Goal: Task Accomplishment & Management: Use online tool/utility

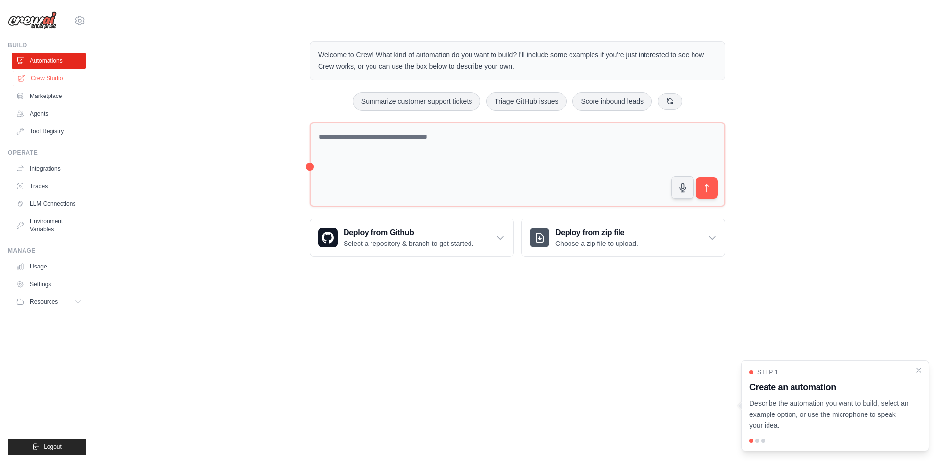
click at [44, 76] on link "Crew Studio" at bounding box center [50, 79] width 74 height 16
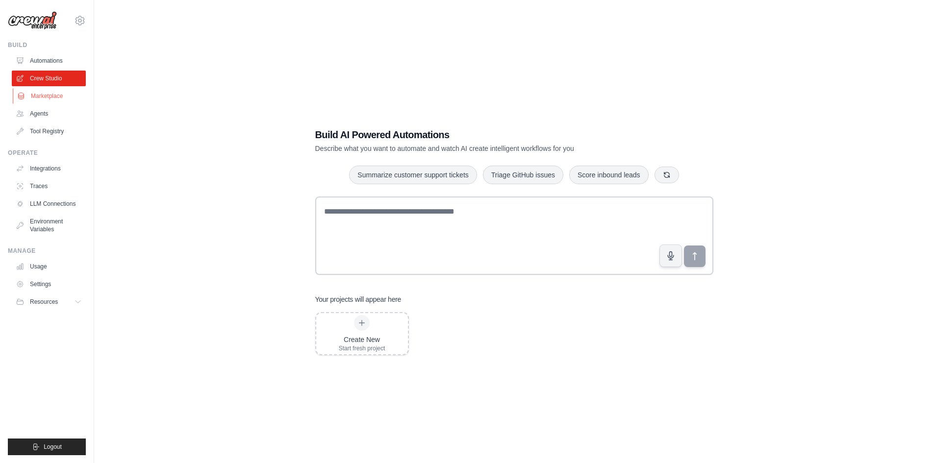
click at [47, 93] on link "Marketplace" at bounding box center [50, 96] width 74 height 16
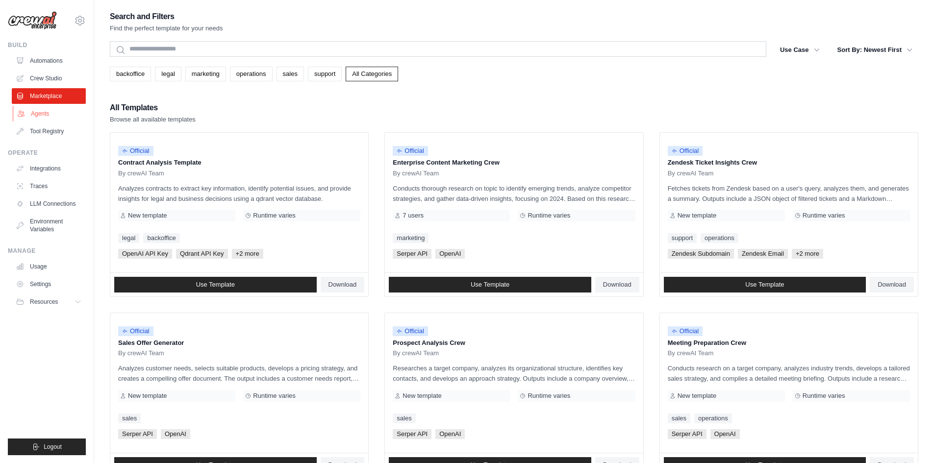
click at [44, 117] on link "Agents" at bounding box center [50, 114] width 74 height 16
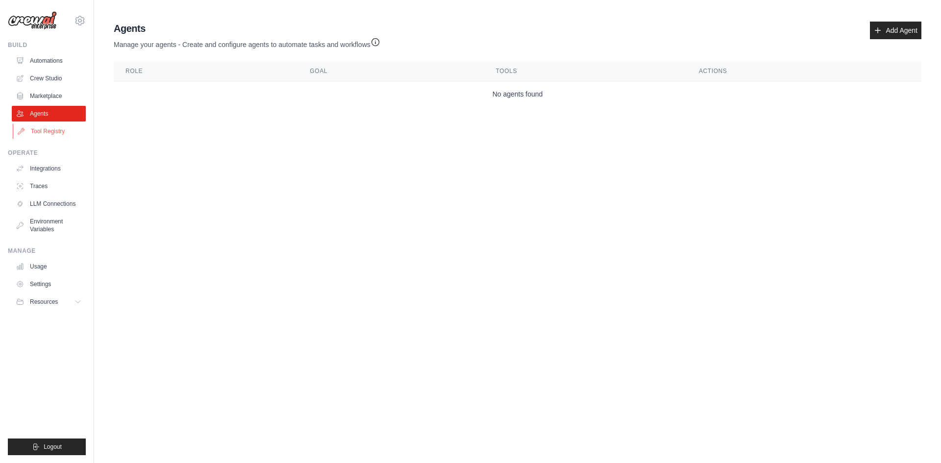
click at [55, 133] on link "Tool Registry" at bounding box center [50, 132] width 74 height 16
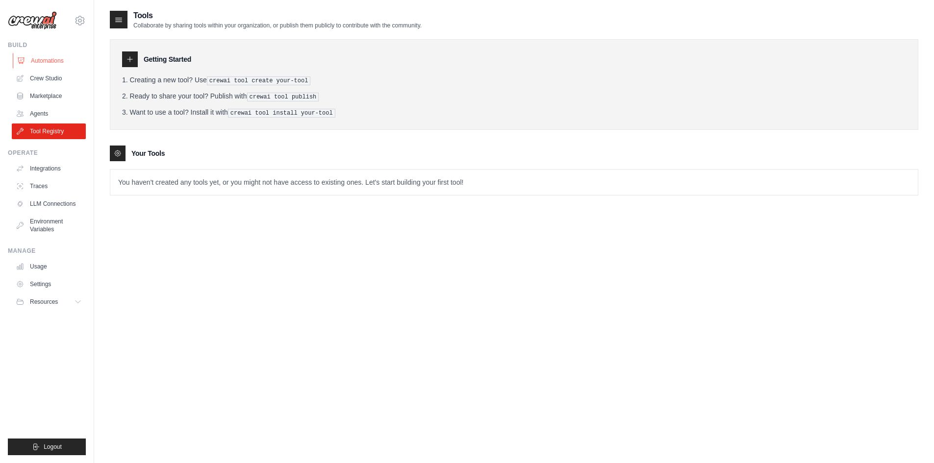
click at [51, 65] on link "Automations" at bounding box center [50, 61] width 74 height 16
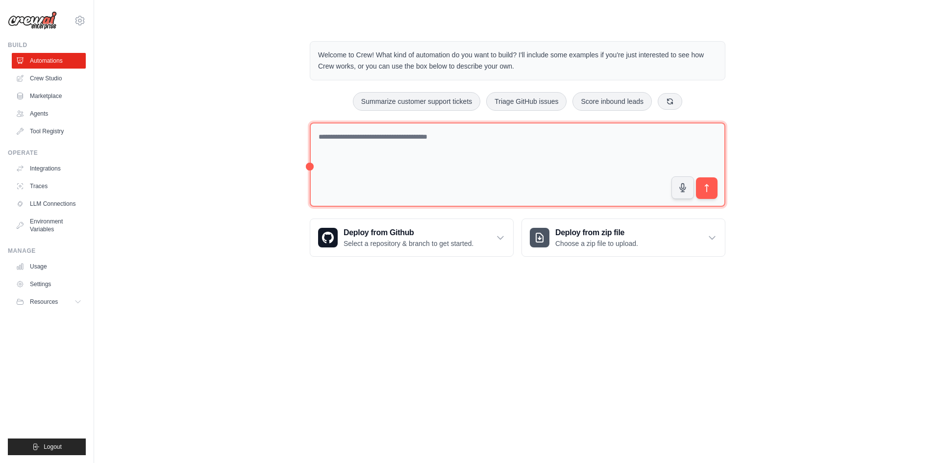
click at [500, 166] on textarea at bounding box center [518, 165] width 416 height 85
click at [310, 166] on textarea at bounding box center [518, 165] width 416 height 85
click at [407, 145] on textarea at bounding box center [518, 165] width 416 height 85
drag, startPoint x: 482, startPoint y: 142, endPoint x: 484, endPoint y: 134, distance: 8.6
click at [482, 142] on textarea at bounding box center [518, 165] width 416 height 85
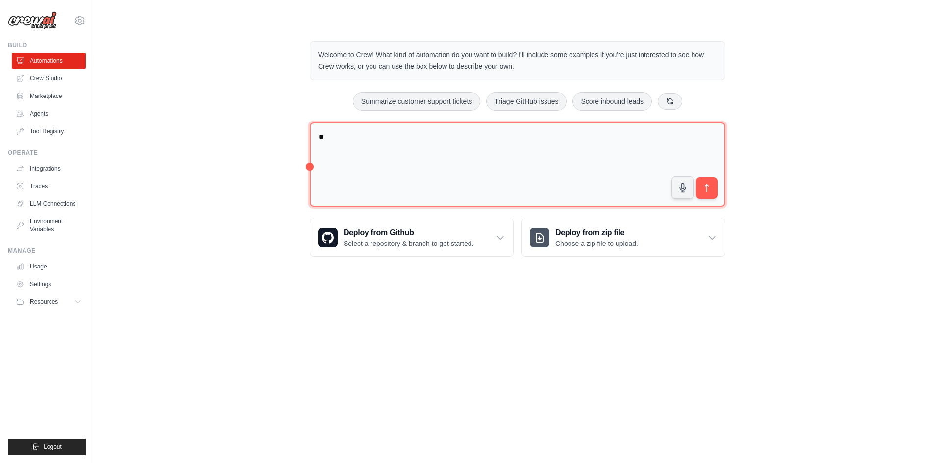
type textarea "*"
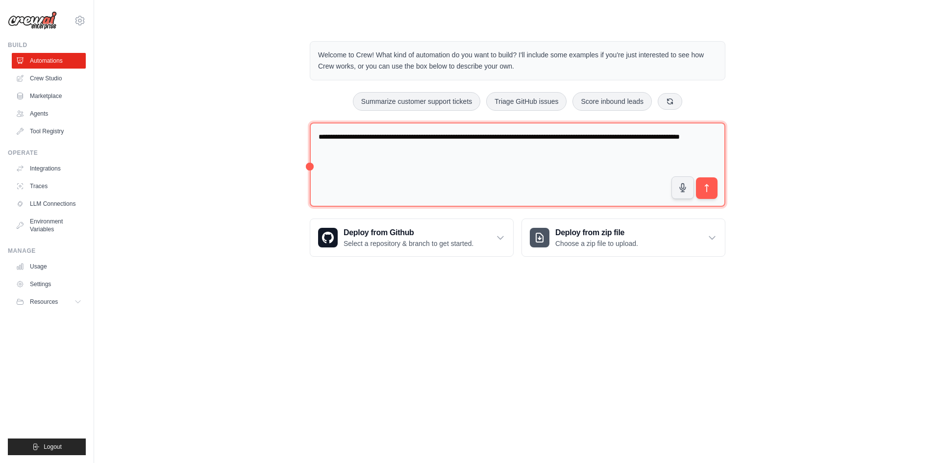
type textarea "**********"
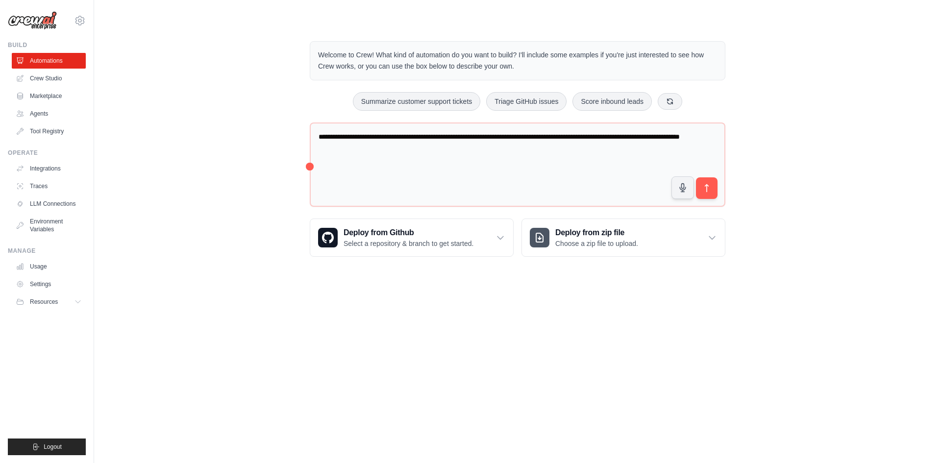
click at [361, 298] on body "smartai.jun@gmail.com Settings Build Automations Crew Studio" at bounding box center [470, 231] width 941 height 463
click at [360, 298] on body "smartai.jun@gmail.com Settings Build Automations Crew Studio" at bounding box center [470, 231] width 941 height 463
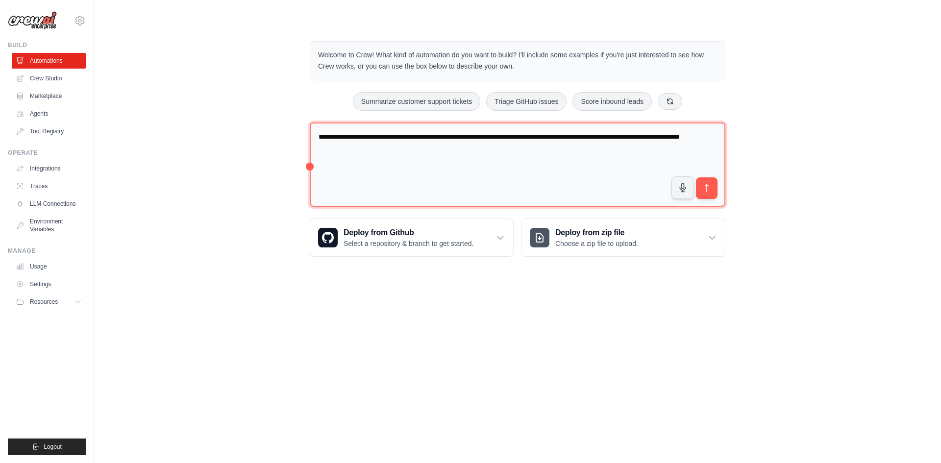
click at [543, 169] on textarea "**********" at bounding box center [518, 165] width 416 height 85
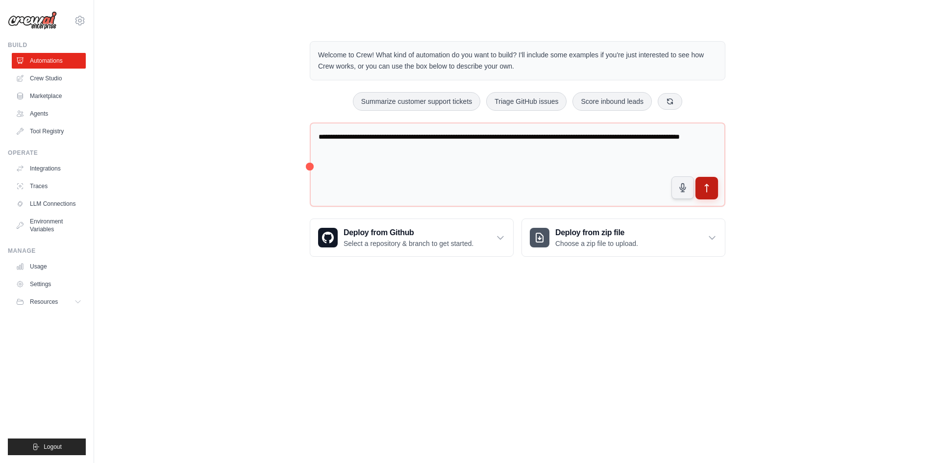
click at [709, 190] on icon "submit" at bounding box center [707, 188] width 10 height 10
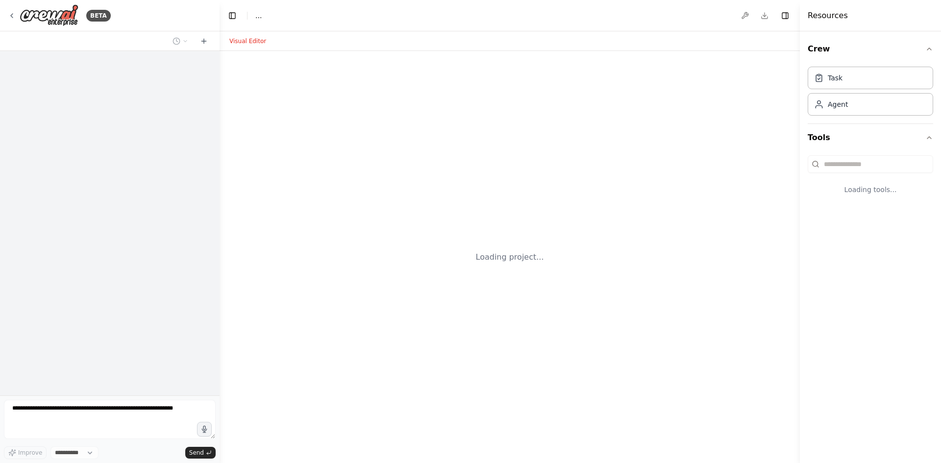
select select "****"
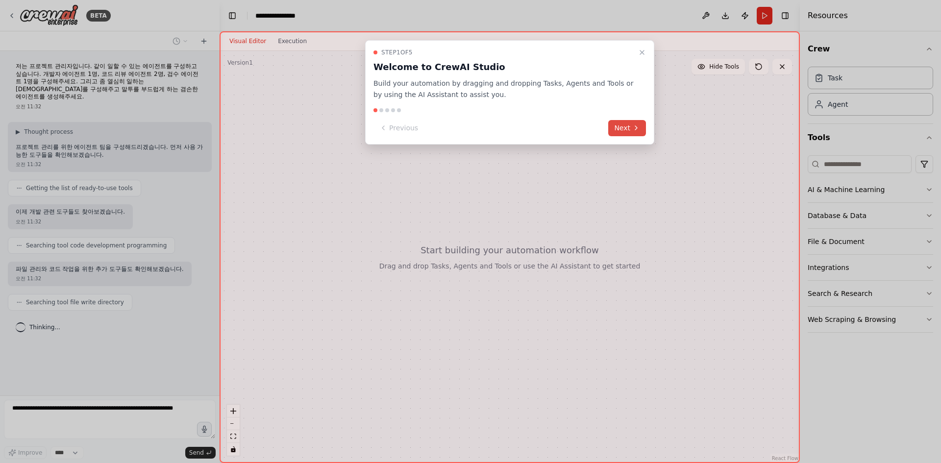
click at [631, 128] on button "Next" at bounding box center [627, 128] width 38 height 16
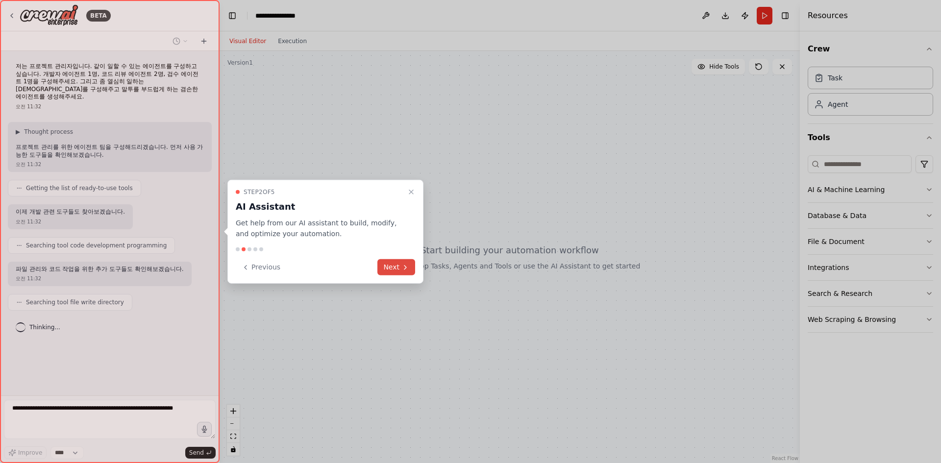
click at [398, 267] on button "Next" at bounding box center [397, 267] width 38 height 16
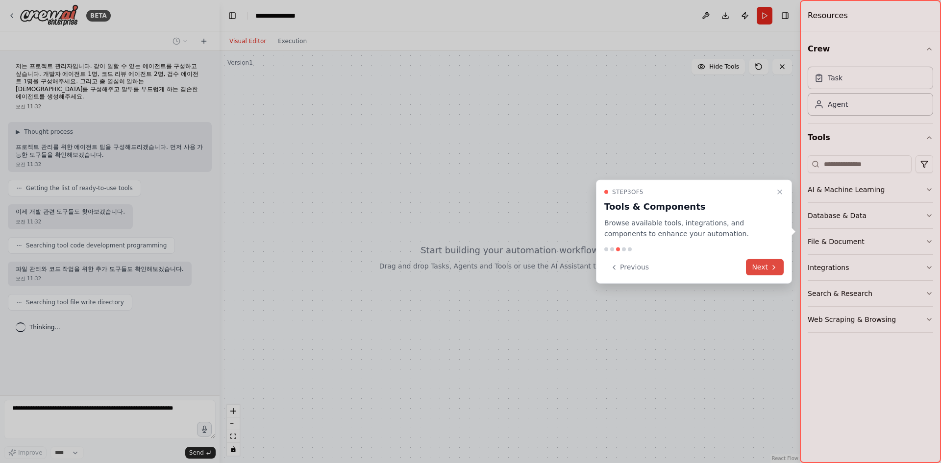
click at [773, 267] on icon at bounding box center [774, 267] width 8 height 8
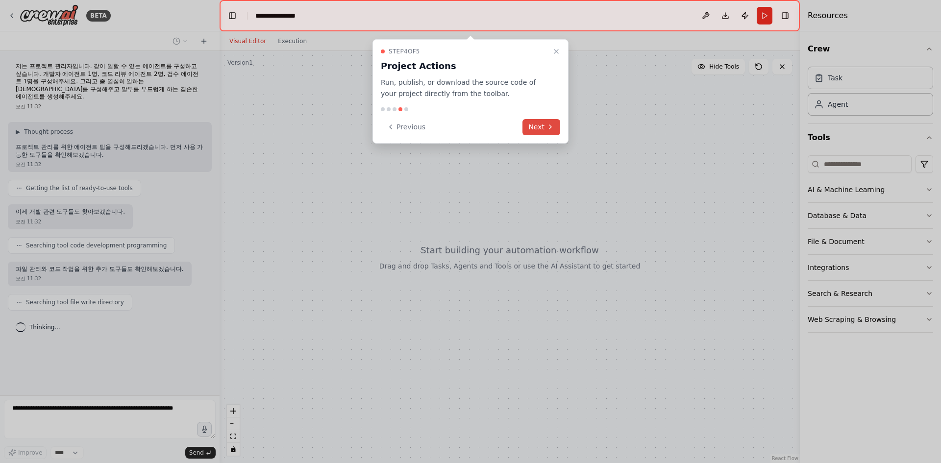
click at [545, 131] on button "Next" at bounding box center [542, 127] width 38 height 16
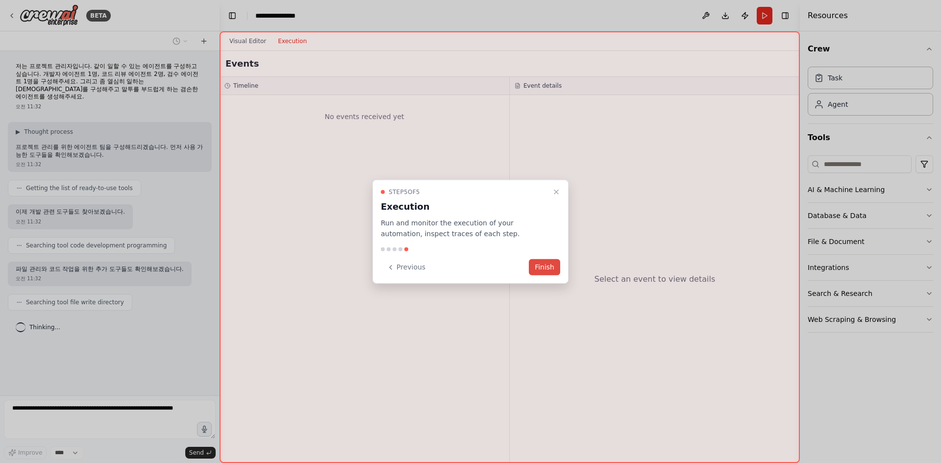
click at [547, 270] on button "Finish" at bounding box center [544, 267] width 31 height 16
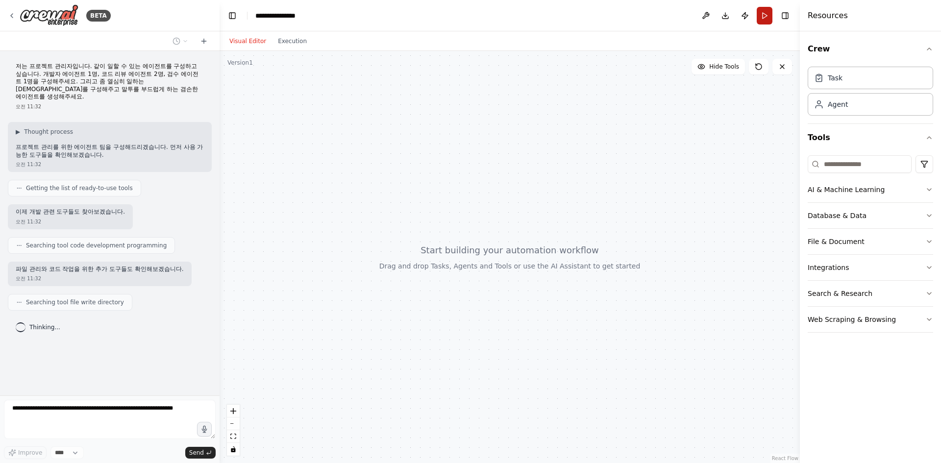
click at [763, 17] on button "Run" at bounding box center [765, 16] width 16 height 18
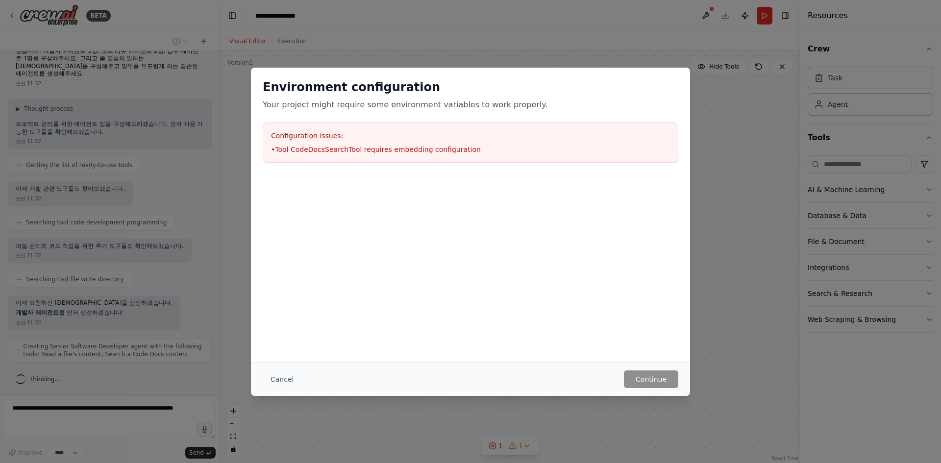
scroll to position [15, 0]
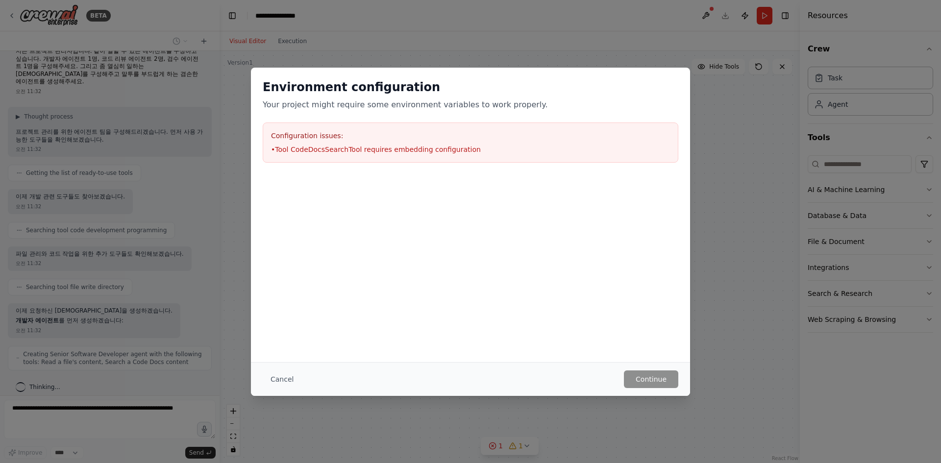
click at [336, 149] on li "• Tool CodeDocsSearchTool requires embedding configuration" at bounding box center [470, 150] width 399 height 10
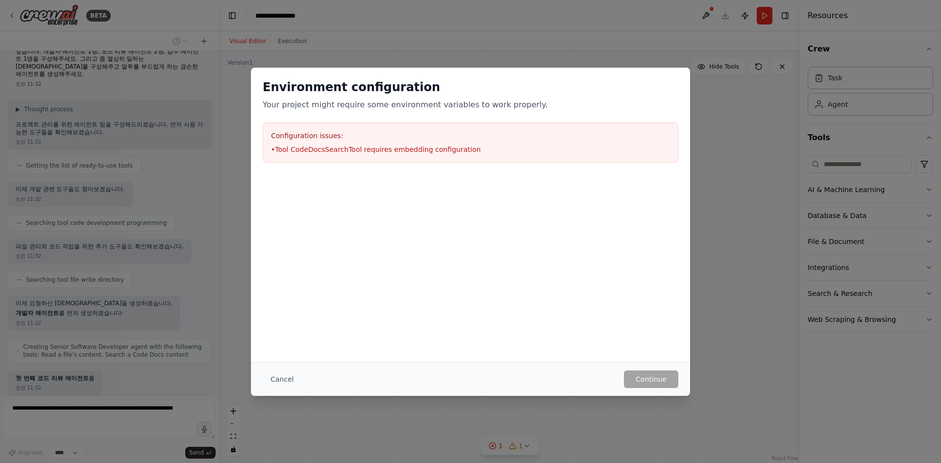
scroll to position [88, 0]
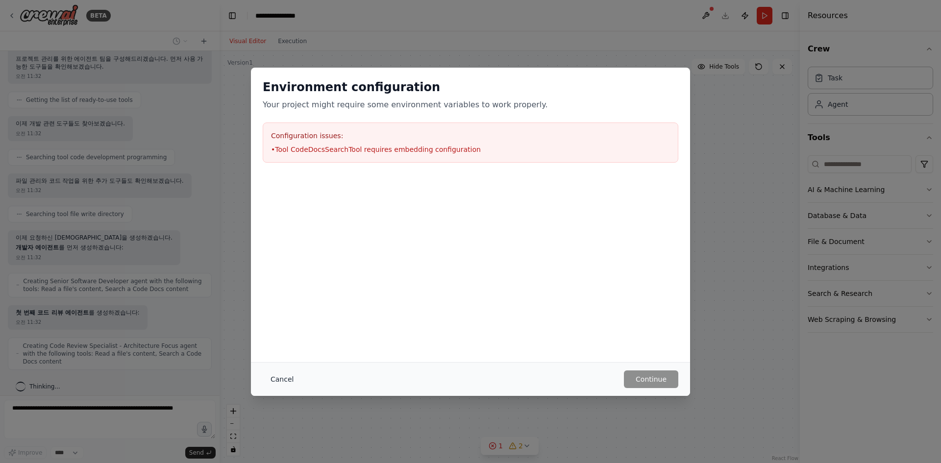
click at [284, 380] on button "Cancel" at bounding box center [282, 380] width 39 height 18
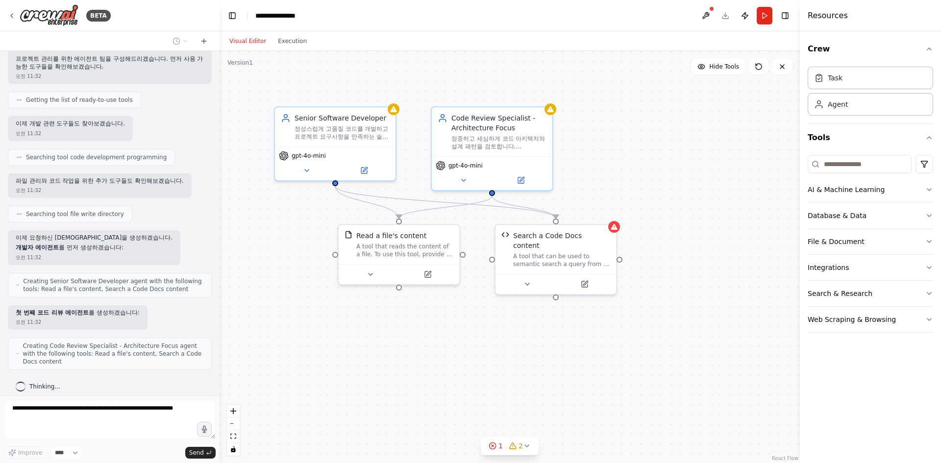
drag, startPoint x: 482, startPoint y: 342, endPoint x: 491, endPoint y: 351, distance: 12.8
click at [491, 351] on div ".deletable-edge-delete-btn { width: 20px; height: 20px; border: 0px solid #ffff…" at bounding box center [510, 257] width 581 height 412
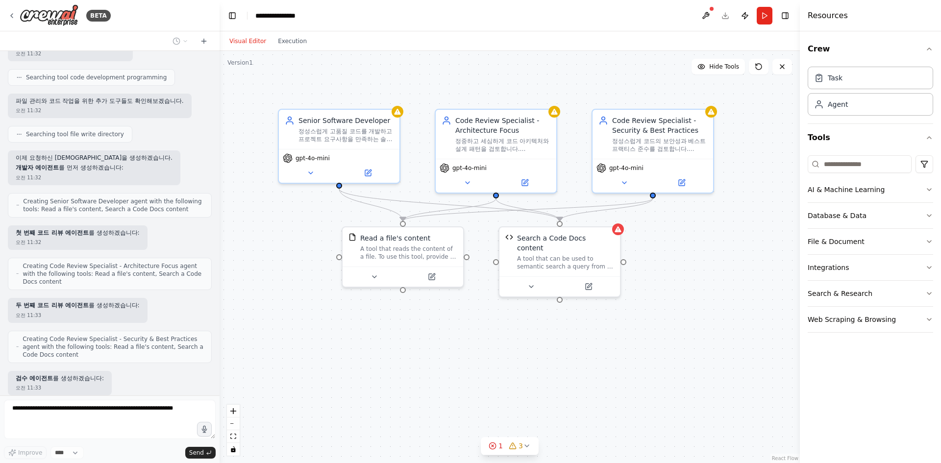
scroll to position [226, 0]
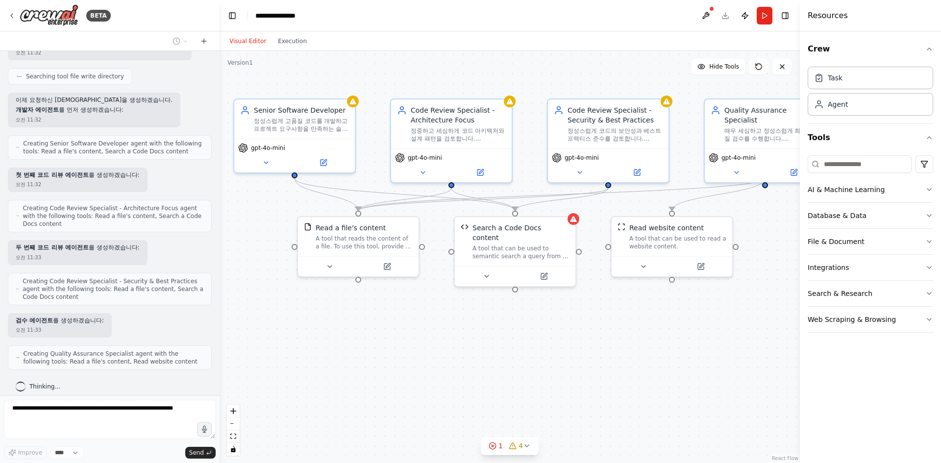
drag, startPoint x: 647, startPoint y: 342, endPoint x: 621, endPoint y: 338, distance: 25.8
click at [621, 338] on div ".deletable-edge-delete-btn { width: 20px; height: 20px; border: 0px solid #ffff…" at bounding box center [510, 257] width 581 height 412
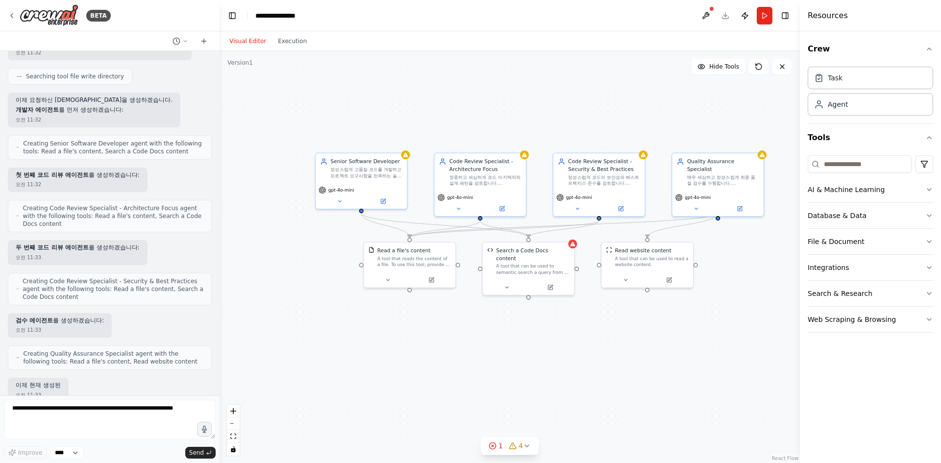
scroll to position [283, 0]
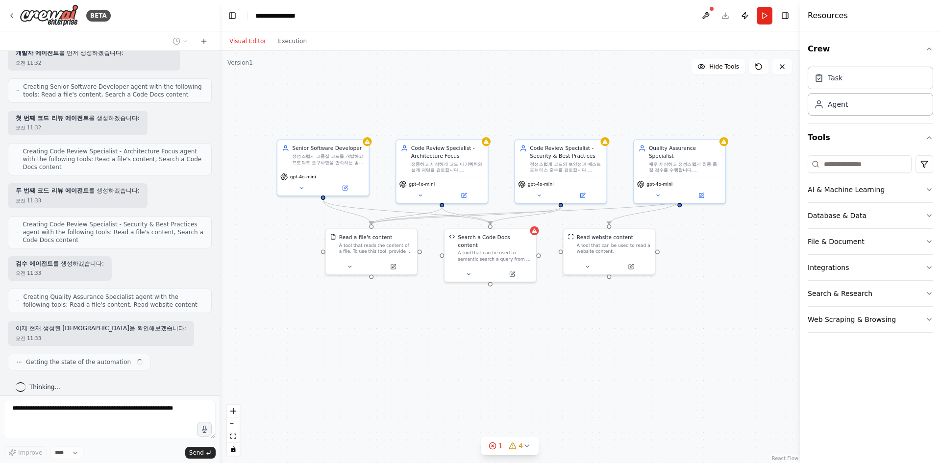
drag, startPoint x: 634, startPoint y: 351, endPoint x: 609, endPoint y: 342, distance: 26.7
click at [609, 342] on div ".deletable-edge-delete-btn { width: 20px; height: 20px; border: 0px solid #ffff…" at bounding box center [510, 257] width 581 height 412
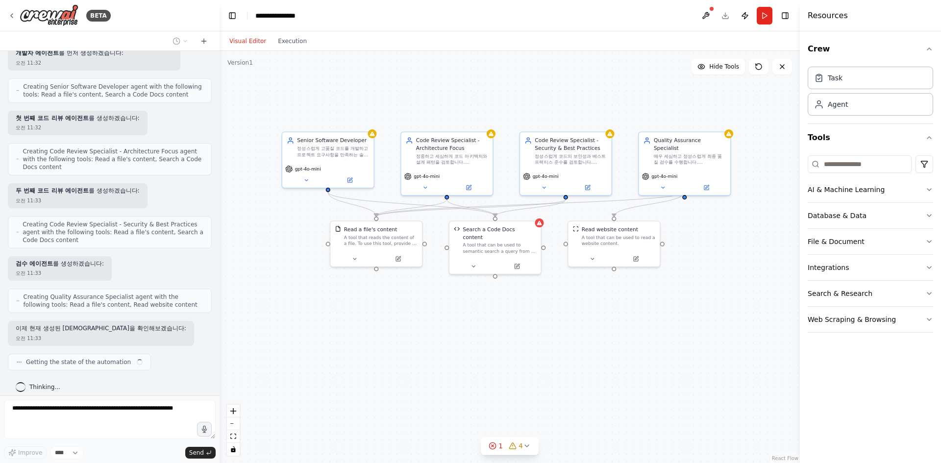
drag, startPoint x: 570, startPoint y: 342, endPoint x: 571, endPoint y: 337, distance: 5.0
click at [571, 337] on div ".deletable-edge-delete-btn { width: 20px; height: 20px; border: 0px solid #ffff…" at bounding box center [510, 257] width 581 height 412
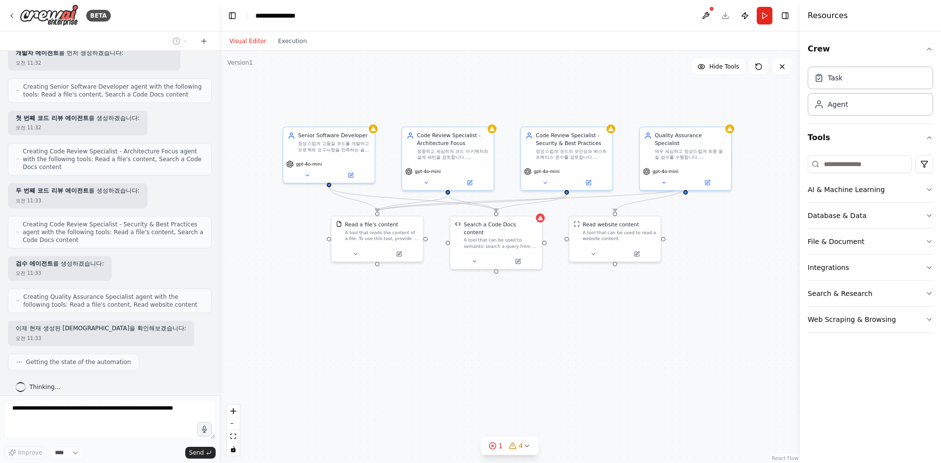
drag, startPoint x: 560, startPoint y: 337, endPoint x: 559, endPoint y: 323, distance: 14.3
click at [559, 324] on div ".deletable-edge-delete-btn { width: 20px; height: 20px; border: 0px solid #ffff…" at bounding box center [510, 257] width 581 height 412
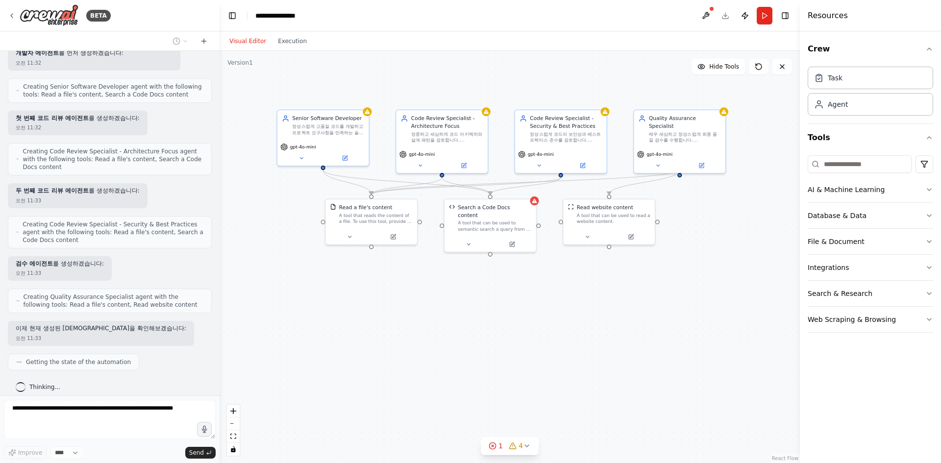
drag, startPoint x: 557, startPoint y: 339, endPoint x: 540, endPoint y: 330, distance: 18.4
click at [541, 330] on div ".deletable-edge-delete-btn { width: 20px; height: 20px; border: 0px solid #ffff…" at bounding box center [510, 257] width 581 height 412
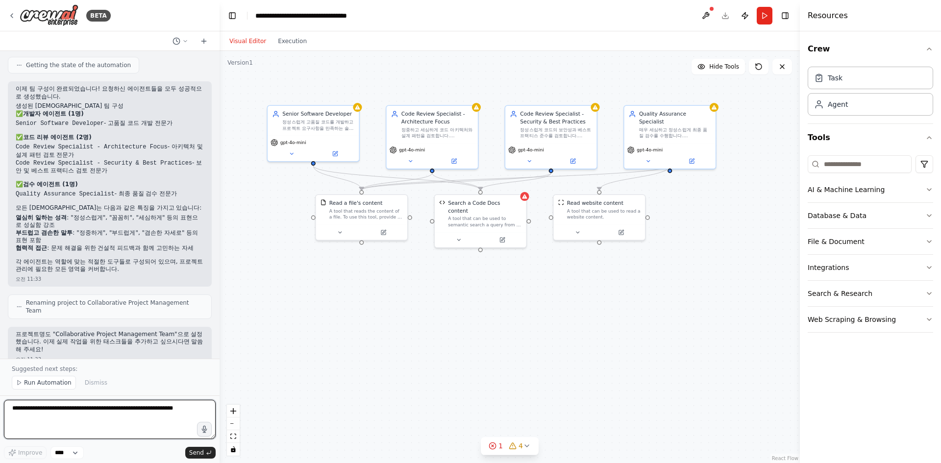
scroll to position [605, 0]
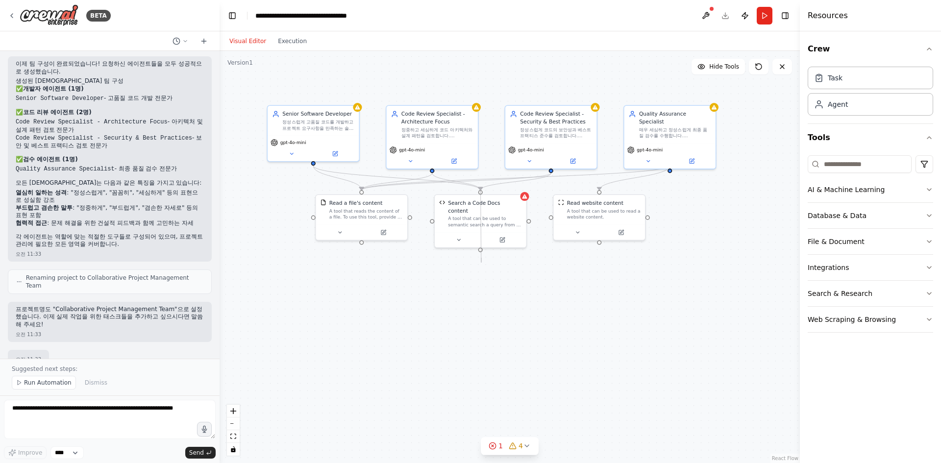
drag, startPoint x: 481, startPoint y: 244, endPoint x: 481, endPoint y: 258, distance: 14.2
click at [481, 258] on div ".deletable-edge-delete-btn { width: 20px; height: 20px; border: 0px solid #ffff…" at bounding box center [510, 257] width 581 height 412
drag, startPoint x: 480, startPoint y: 243, endPoint x: 496, endPoint y: 190, distance: 55.8
click at [496, 190] on div ".deletable-edge-delete-btn { width: 20px; height: 20px; border: 0px solid #ffff…" at bounding box center [510, 257] width 581 height 412
drag, startPoint x: 600, startPoint y: 240, endPoint x: 602, endPoint y: 273, distance: 33.4
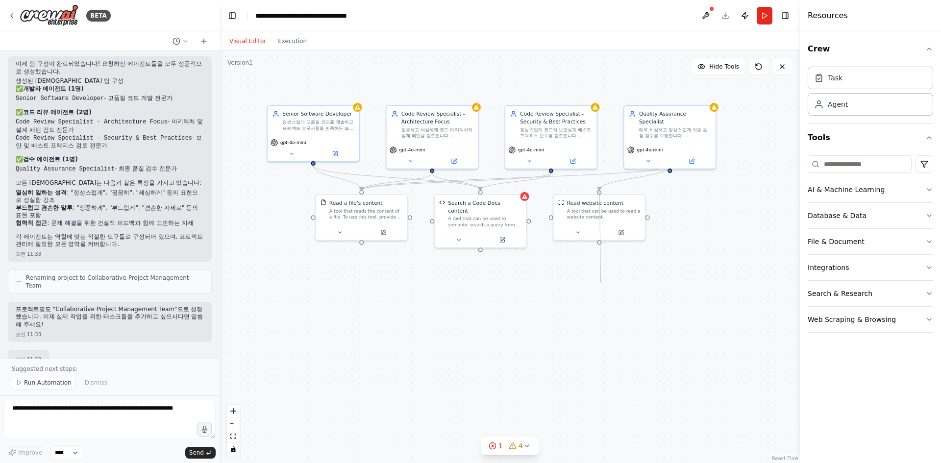
click at [601, 277] on div ".deletable-edge-delete-btn { width: 20px; height: 20px; border: 0px solid #ffff…" at bounding box center [510, 257] width 581 height 412
drag, startPoint x: 583, startPoint y: 200, endPoint x: 611, endPoint y: 203, distance: 28.7
click at [611, 203] on div "Read website content A tool that can be used to read a website content." at bounding box center [602, 209] width 91 height 30
drag, startPoint x: 357, startPoint y: 204, endPoint x: 326, endPoint y: 209, distance: 32.2
click at [326, 205] on div "Read a file's content" at bounding box center [344, 201] width 53 height 7
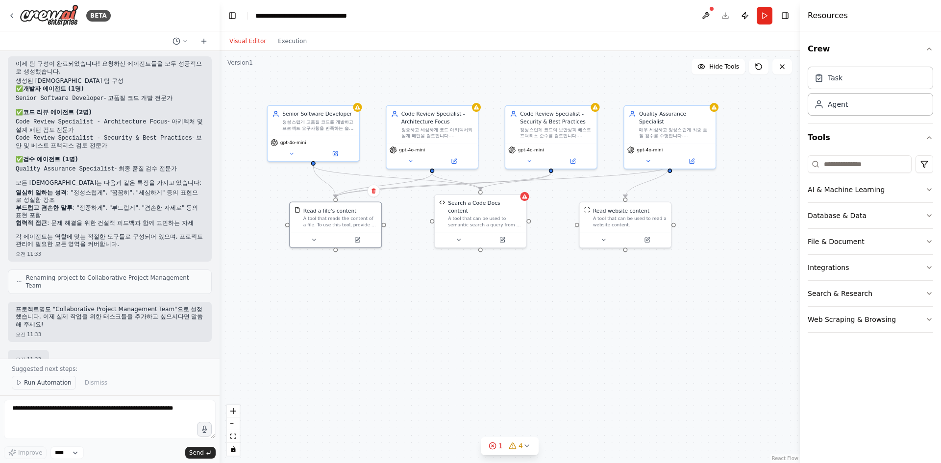
click at [44, 385] on span "Run Automation" at bounding box center [48, 383] width 48 height 8
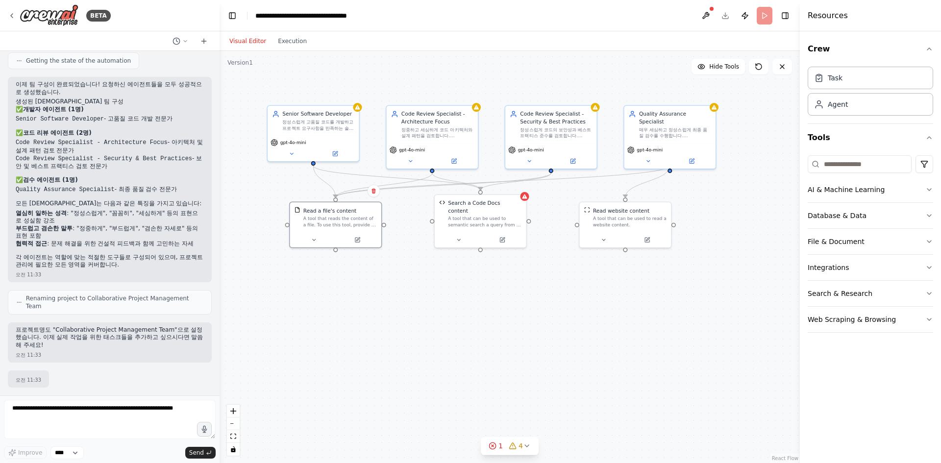
scroll to position [568, 0]
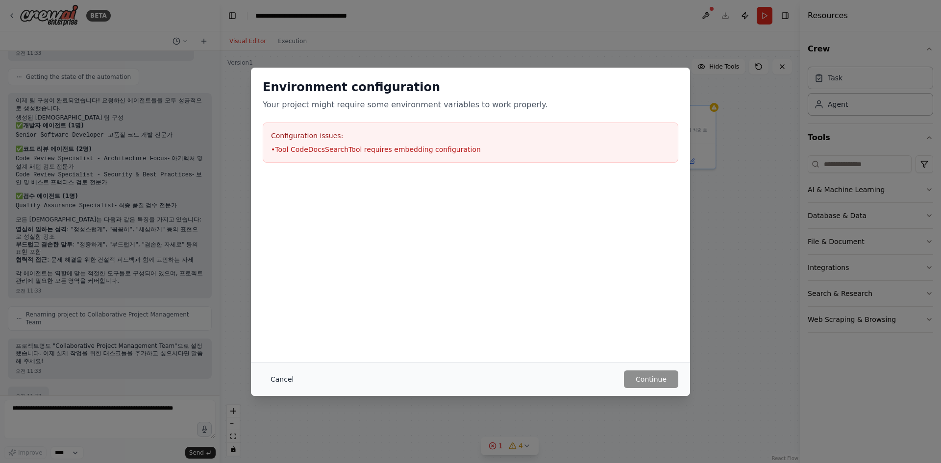
click at [275, 382] on button "Cancel" at bounding box center [282, 380] width 39 height 18
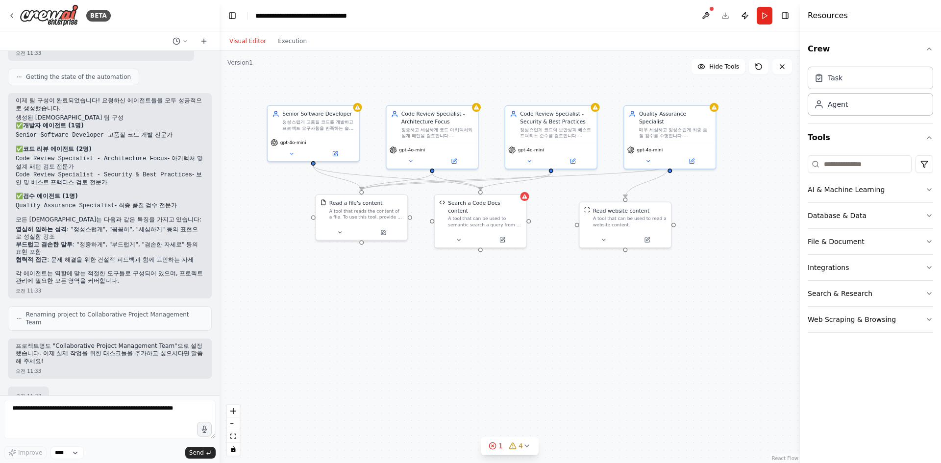
drag, startPoint x: 494, startPoint y: 338, endPoint x: 460, endPoint y: 325, distance: 36.5
click at [460, 325] on div ".deletable-edge-delete-btn { width: 20px; height: 20px; border: 0px solid #ffff…" at bounding box center [510, 257] width 581 height 412
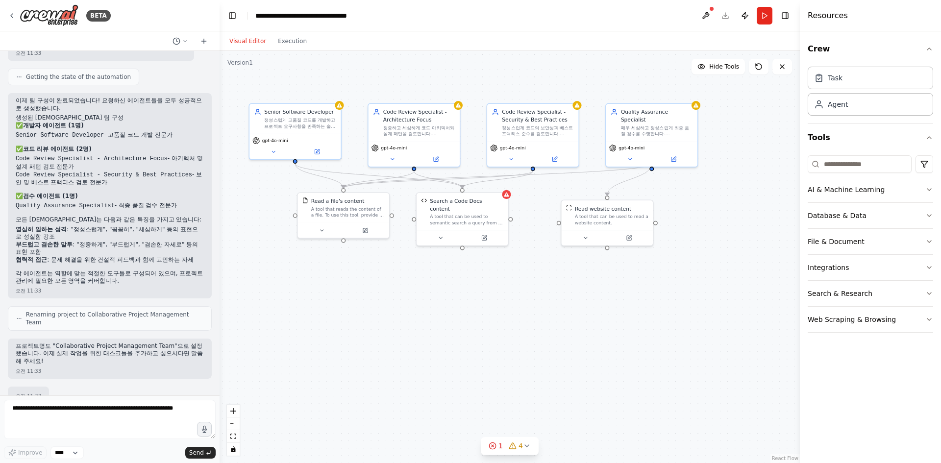
drag, startPoint x: 461, startPoint y: 322, endPoint x: 473, endPoint y: 332, distance: 16.3
click at [473, 332] on div ".deletable-edge-delete-btn { width: 20px; height: 20px; border: 0px solid #ffff…" at bounding box center [510, 257] width 581 height 412
click at [277, 156] on button at bounding box center [274, 152] width 42 height 9
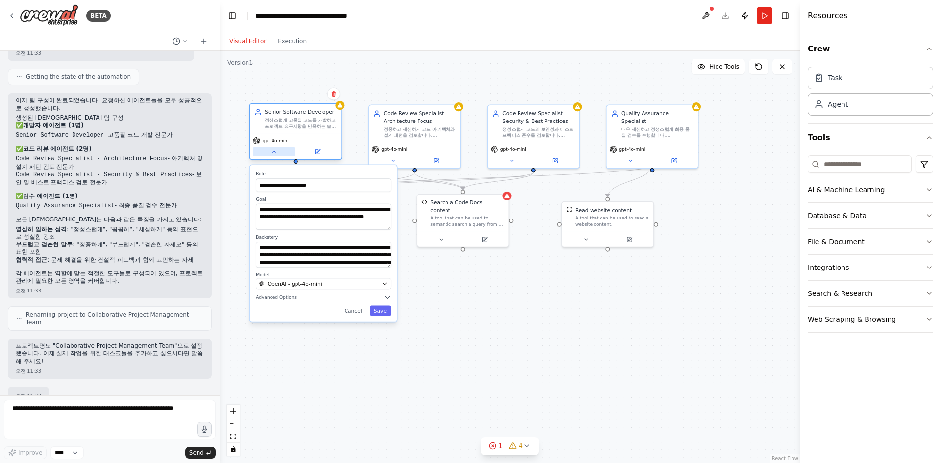
click at [277, 156] on button at bounding box center [274, 152] width 42 height 9
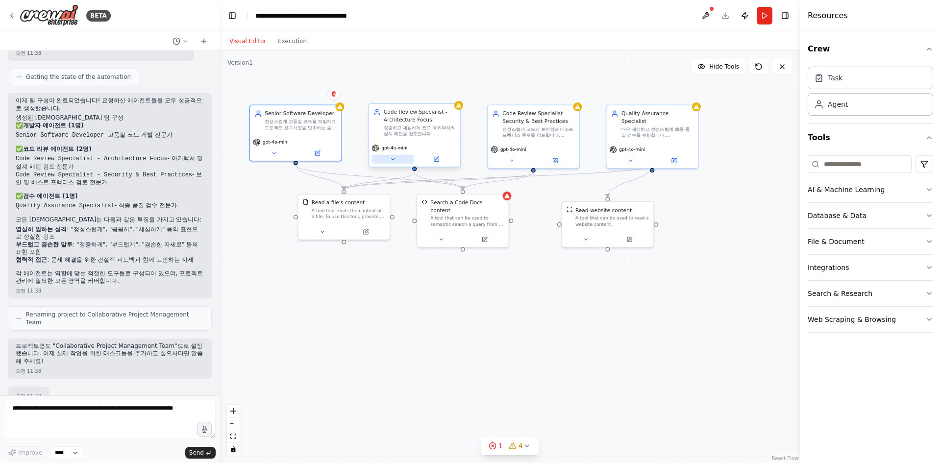
click at [391, 164] on button at bounding box center [393, 159] width 42 height 9
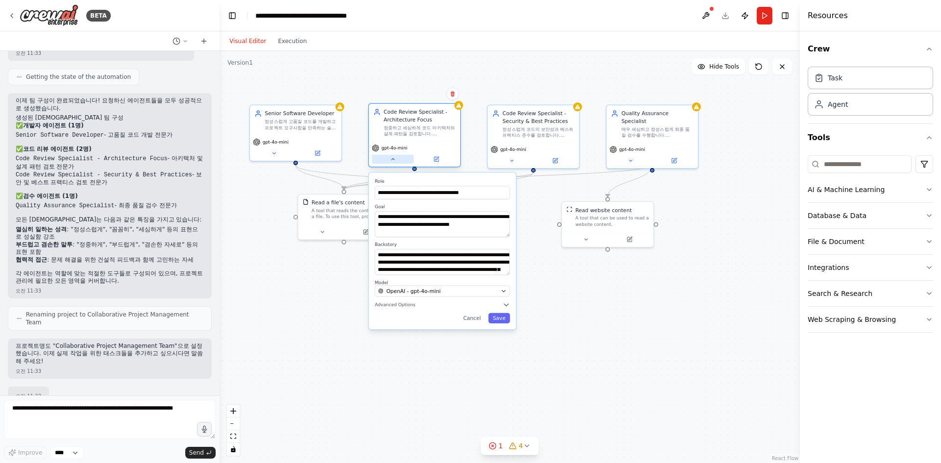
click at [391, 163] on button at bounding box center [393, 159] width 42 height 9
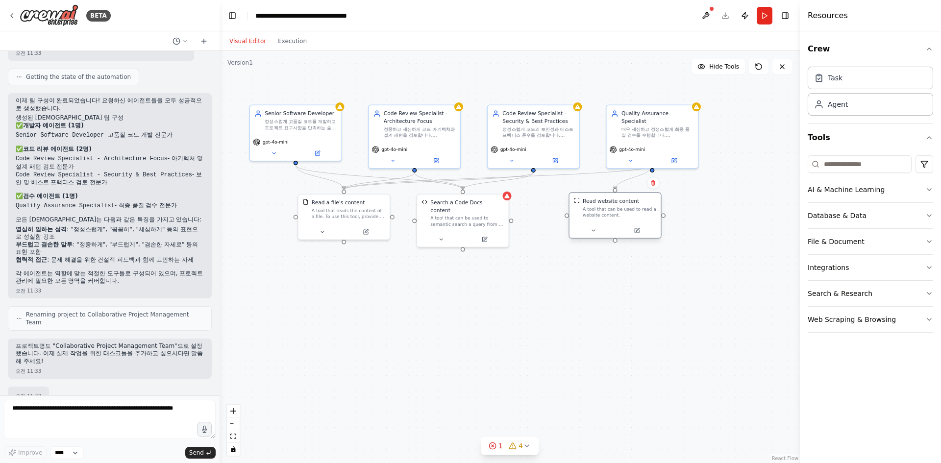
click at [615, 212] on div "A tool that can be used to read a website content." at bounding box center [620, 212] width 74 height 12
click at [619, 210] on div "A tool that can be used to read a website content." at bounding box center [620, 212] width 74 height 12
click at [619, 211] on div "A tool that can be used to read a website content." at bounding box center [620, 212] width 74 height 12
click at [504, 303] on div ".deletable-edge-delete-btn { width: 20px; height: 20px; border: 0px solid #ffff…" at bounding box center [510, 257] width 581 height 412
click at [323, 232] on icon at bounding box center [322, 231] width 6 height 6
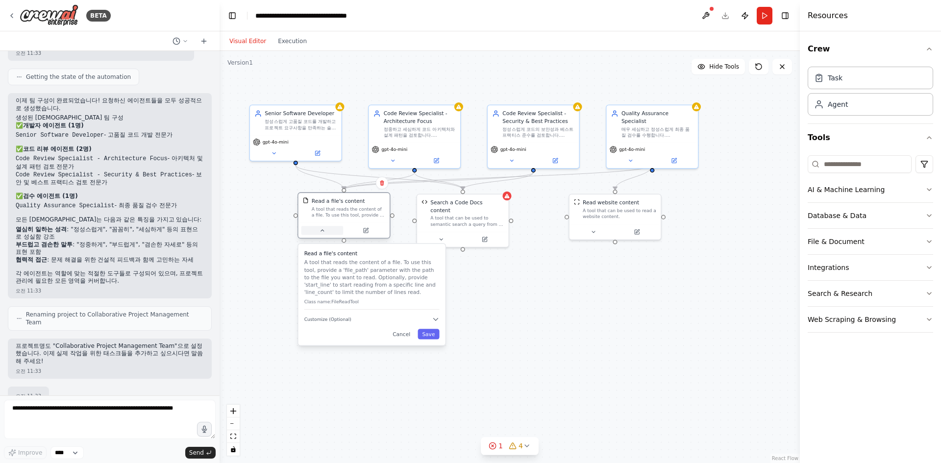
click at [323, 232] on icon at bounding box center [322, 231] width 6 height 6
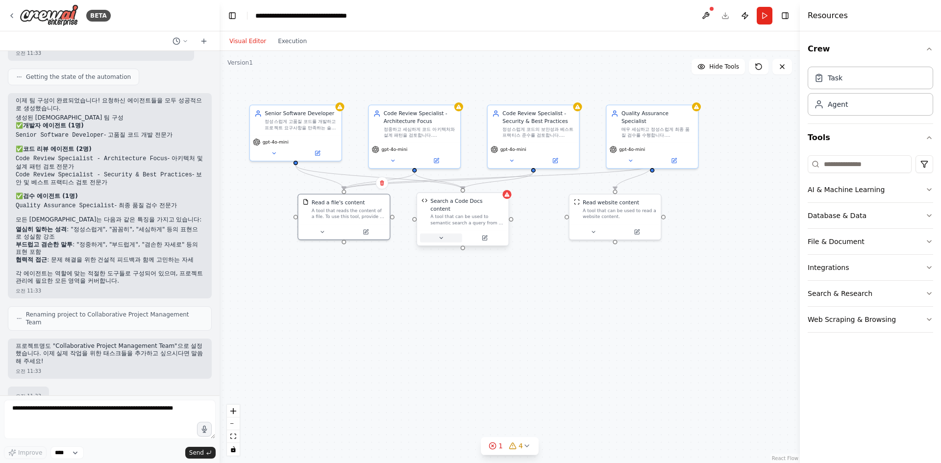
click at [443, 235] on icon at bounding box center [441, 238] width 6 height 6
click at [444, 235] on icon at bounding box center [441, 238] width 6 height 6
click at [668, 286] on div ".deletable-edge-delete-btn { width: 20px; height: 20px; border: 0px solid #ffff…" at bounding box center [510, 257] width 581 height 412
click at [644, 283] on div ".deletable-edge-delete-btn { width: 20px; height: 20px; border: 0px solid #ffff…" at bounding box center [510, 257] width 581 height 412
click at [617, 199] on div "Read website content" at bounding box center [611, 201] width 56 height 7
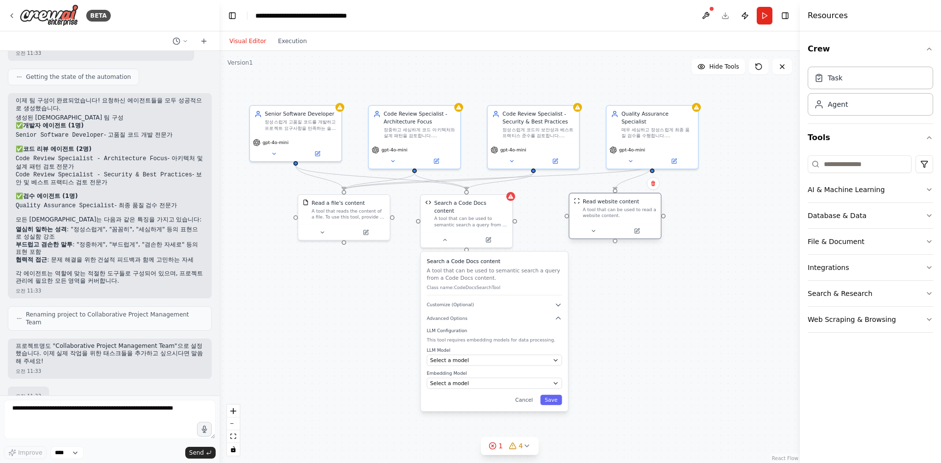
click at [610, 203] on div "Read website content" at bounding box center [611, 201] width 56 height 7
click at [601, 298] on div ".deletable-edge-delete-btn { width: 20px; height: 20px; border: 0px solid #ffff…" at bounding box center [510, 257] width 581 height 412
click at [526, 396] on button "Cancel" at bounding box center [524, 401] width 26 height 10
click at [526, 446] on icon at bounding box center [527, 446] width 8 height 8
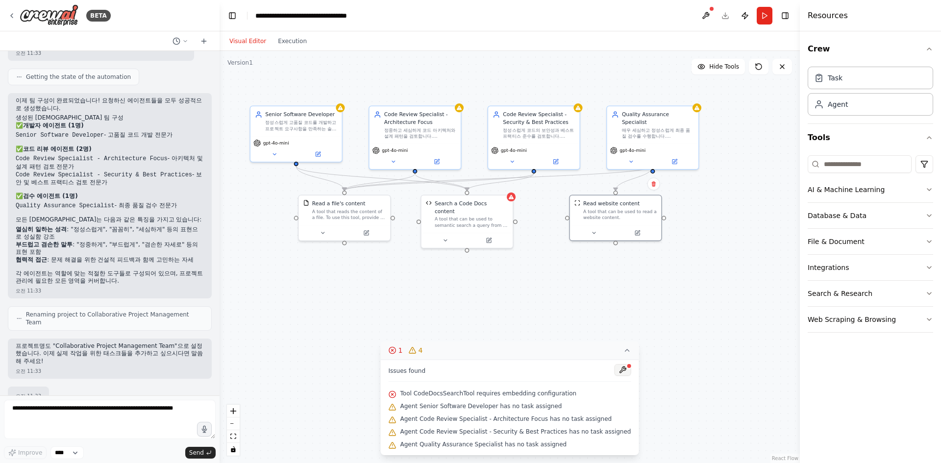
click at [614, 369] on button at bounding box center [622, 370] width 17 height 12
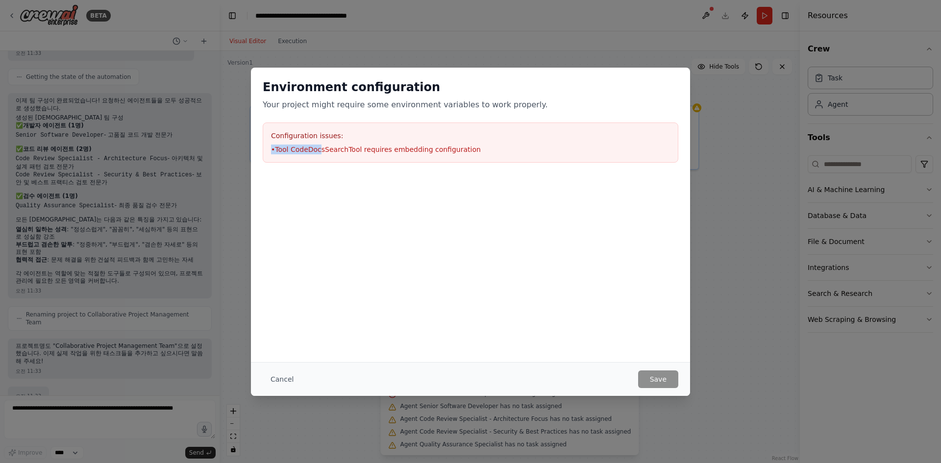
drag, startPoint x: 351, startPoint y: 142, endPoint x: 436, endPoint y: 143, distance: 84.8
click at [415, 142] on div "Configuration issues: • Tool CodeDocsSearchTool requires embedding configuration" at bounding box center [471, 143] width 416 height 40
click at [436, 143] on div "Configuration issues: • Tool CodeDocsSearchTool requires embedding configuration" at bounding box center [471, 143] width 416 height 40
click at [287, 383] on button "Cancel" at bounding box center [282, 380] width 39 height 18
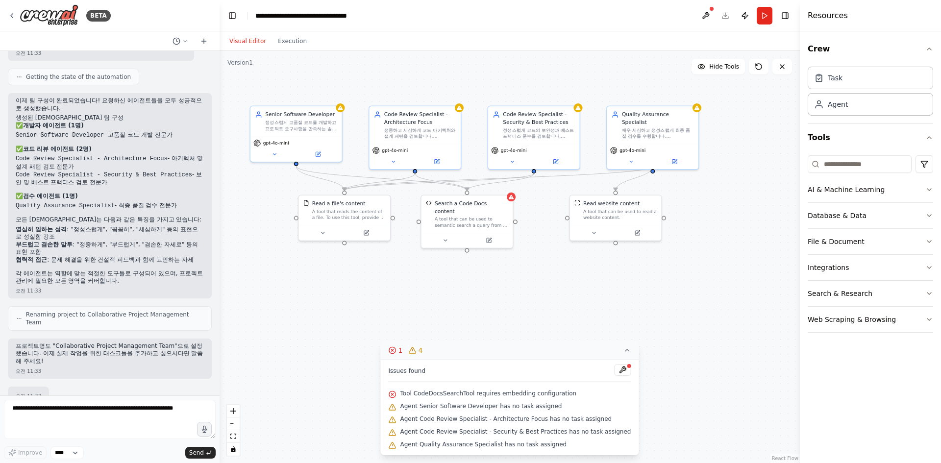
click at [580, 312] on div ".deletable-edge-delete-btn { width: 20px; height: 20px; border: 0px solid #ffff…" at bounding box center [510, 257] width 581 height 412
click at [623, 351] on icon at bounding box center [627, 351] width 8 height 8
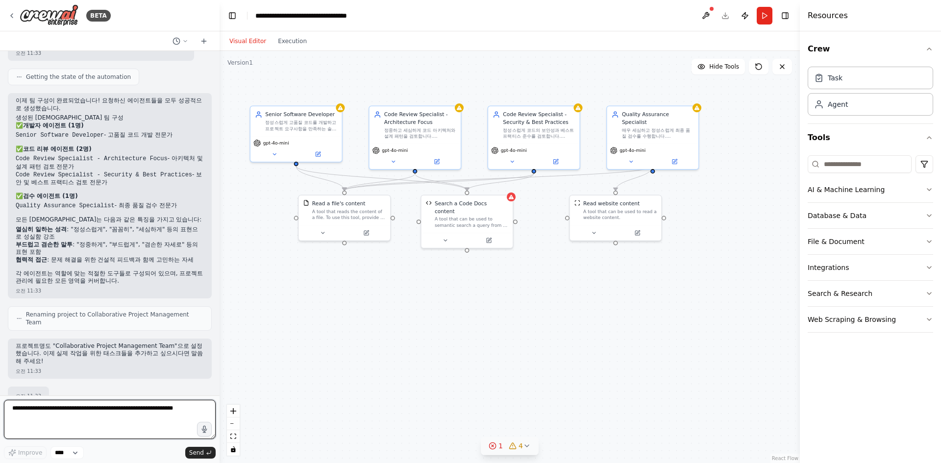
click at [159, 407] on textarea at bounding box center [110, 419] width 212 height 39
click at [76, 457] on select "****" at bounding box center [67, 453] width 33 height 13
click at [91, 408] on textarea at bounding box center [110, 419] width 212 height 39
click at [279, 157] on div "gpt-4o-mini" at bounding box center [296, 147] width 91 height 25
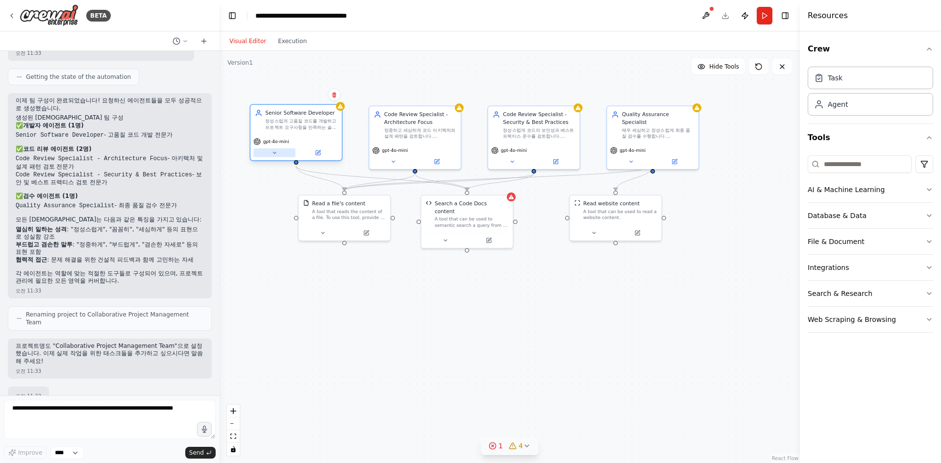
click at [279, 154] on button at bounding box center [274, 153] width 42 height 9
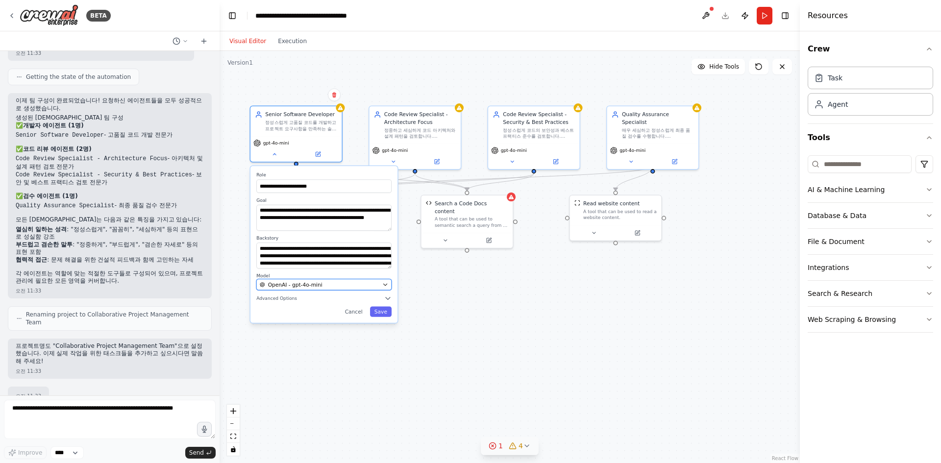
click at [316, 290] on button "OpenAI - gpt-4o-mini" at bounding box center [323, 284] width 135 height 11
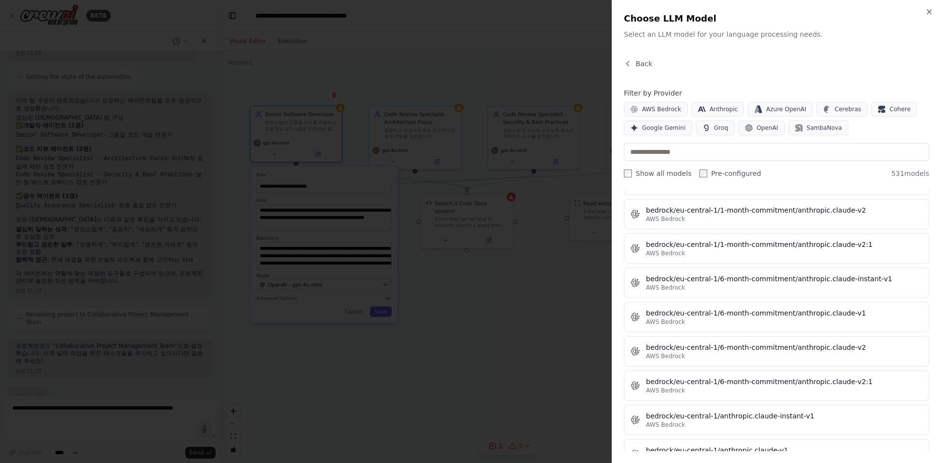
scroll to position [2059, 0]
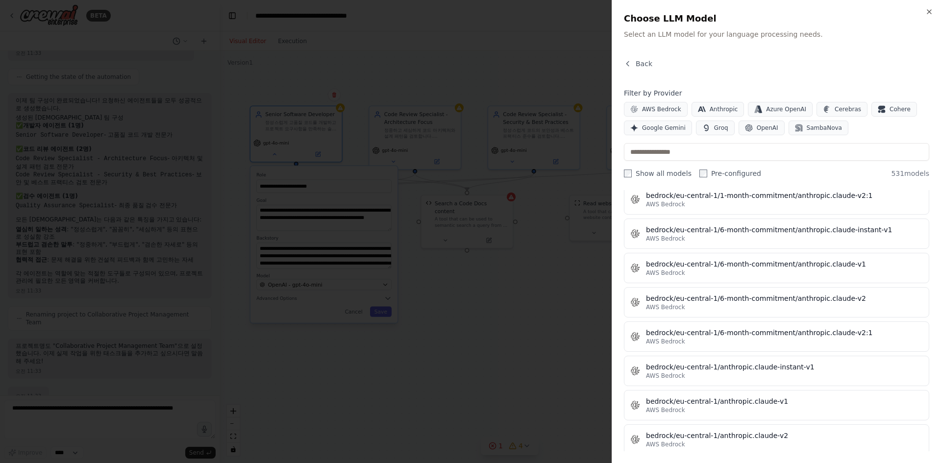
click at [531, 331] on div at bounding box center [470, 231] width 941 height 463
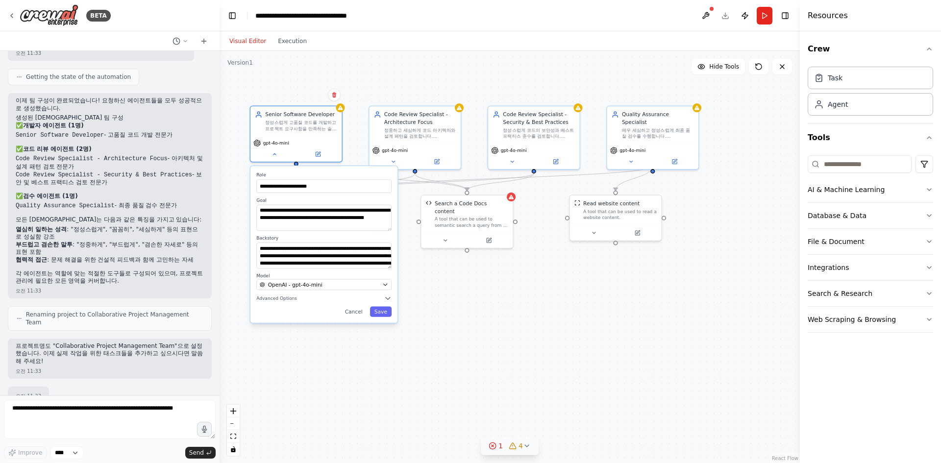
click at [531, 330] on html "BETA 저는 프로젝트 관리자입니다. 같이 일할 수 있는 에이전트를 구성하고 싶습니다. 개발자 에이전트 1명, 코드 리뷰 에이전트 2명, 검수…" at bounding box center [470, 231] width 941 height 463
click at [356, 313] on button "Cancel" at bounding box center [354, 312] width 26 height 10
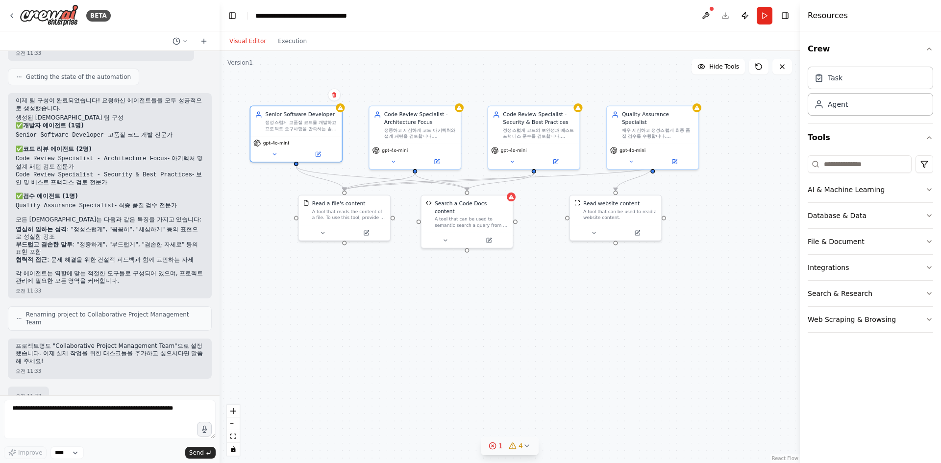
drag, startPoint x: 627, startPoint y: 313, endPoint x: 627, endPoint y: 304, distance: 9.3
click at [627, 313] on div ".deletable-edge-delete-btn { width: 20px; height: 20px; border: 0px solid #ffff…" at bounding box center [510, 257] width 581 height 412
